Goal: Transaction & Acquisition: Purchase product/service

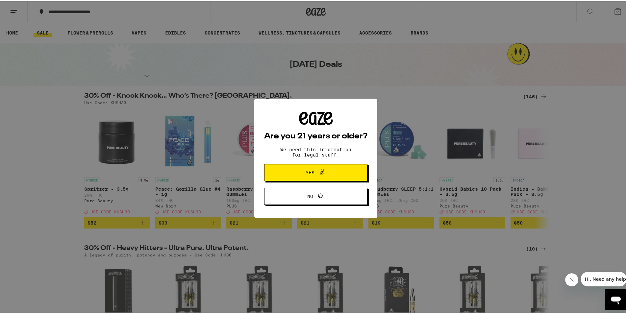
click at [311, 171] on span "Yes" at bounding box center [310, 171] width 9 height 5
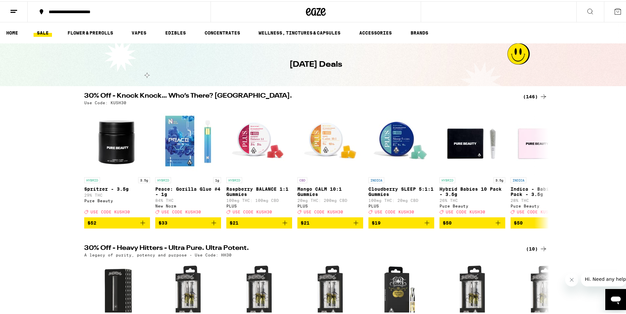
click at [586, 11] on icon at bounding box center [590, 10] width 8 height 8
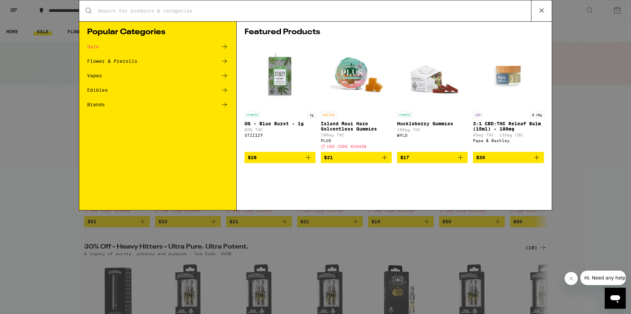
click at [147, 10] on input "Search for Products" at bounding box center [315, 11] width 434 height 6
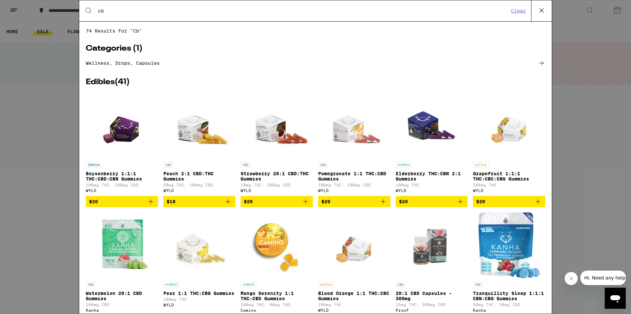
type input "c"
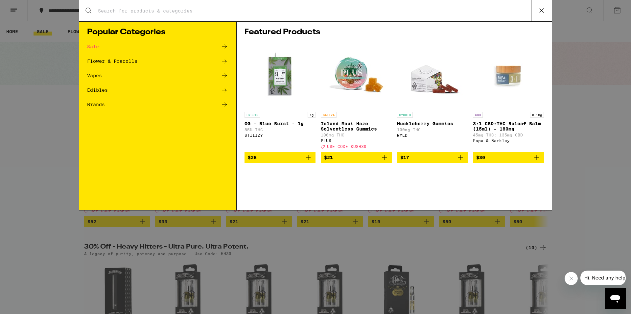
click at [154, 11] on input "Search for Products" at bounding box center [315, 11] width 434 height 6
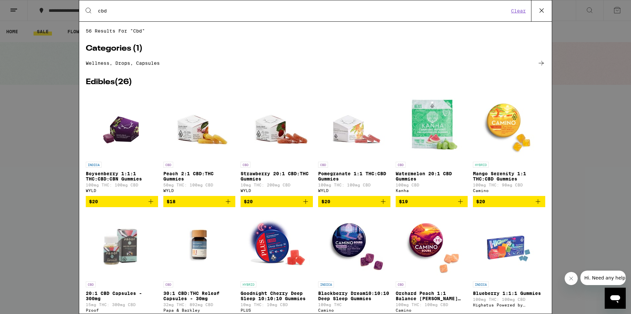
type input "cbd"
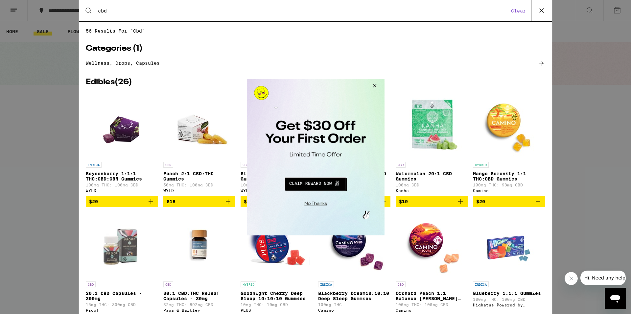
click at [316, 203] on button "Close Modal" at bounding box center [315, 202] width 134 height 10
